Goal: Find specific page/section: Find specific page/section

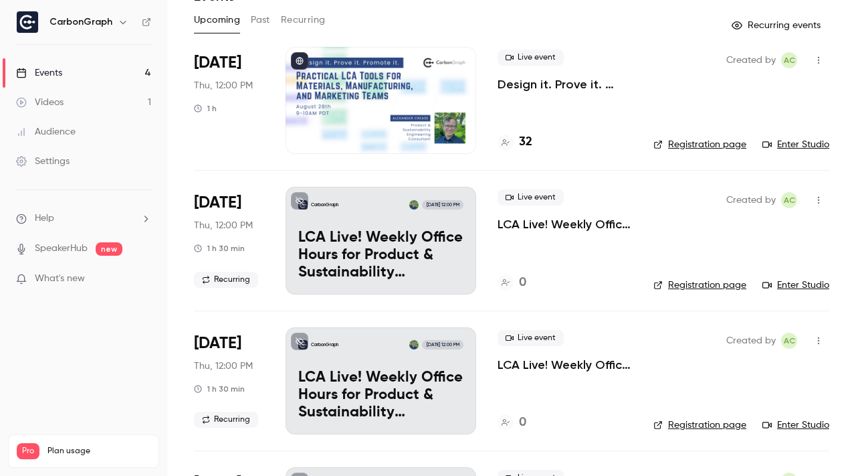
scroll to position [69, 0]
click at [518, 141] on div "32" at bounding box center [515, 141] width 35 height 18
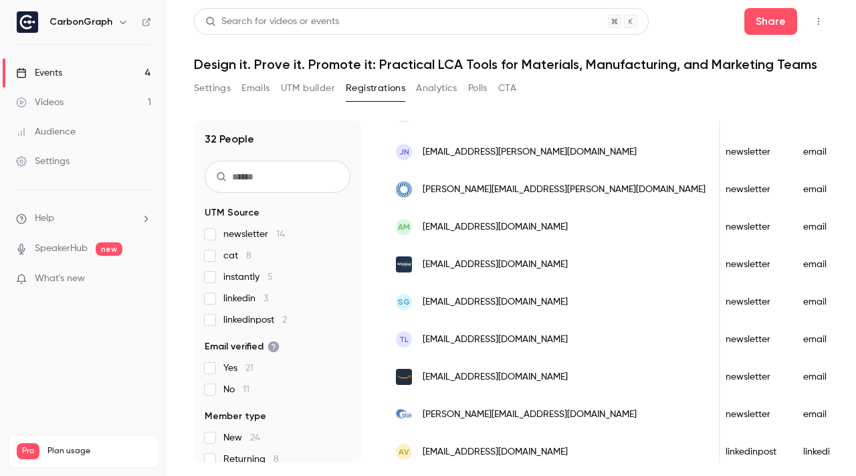
scroll to position [984, 0]
